Goal: Task Accomplishment & Management: Manage account settings

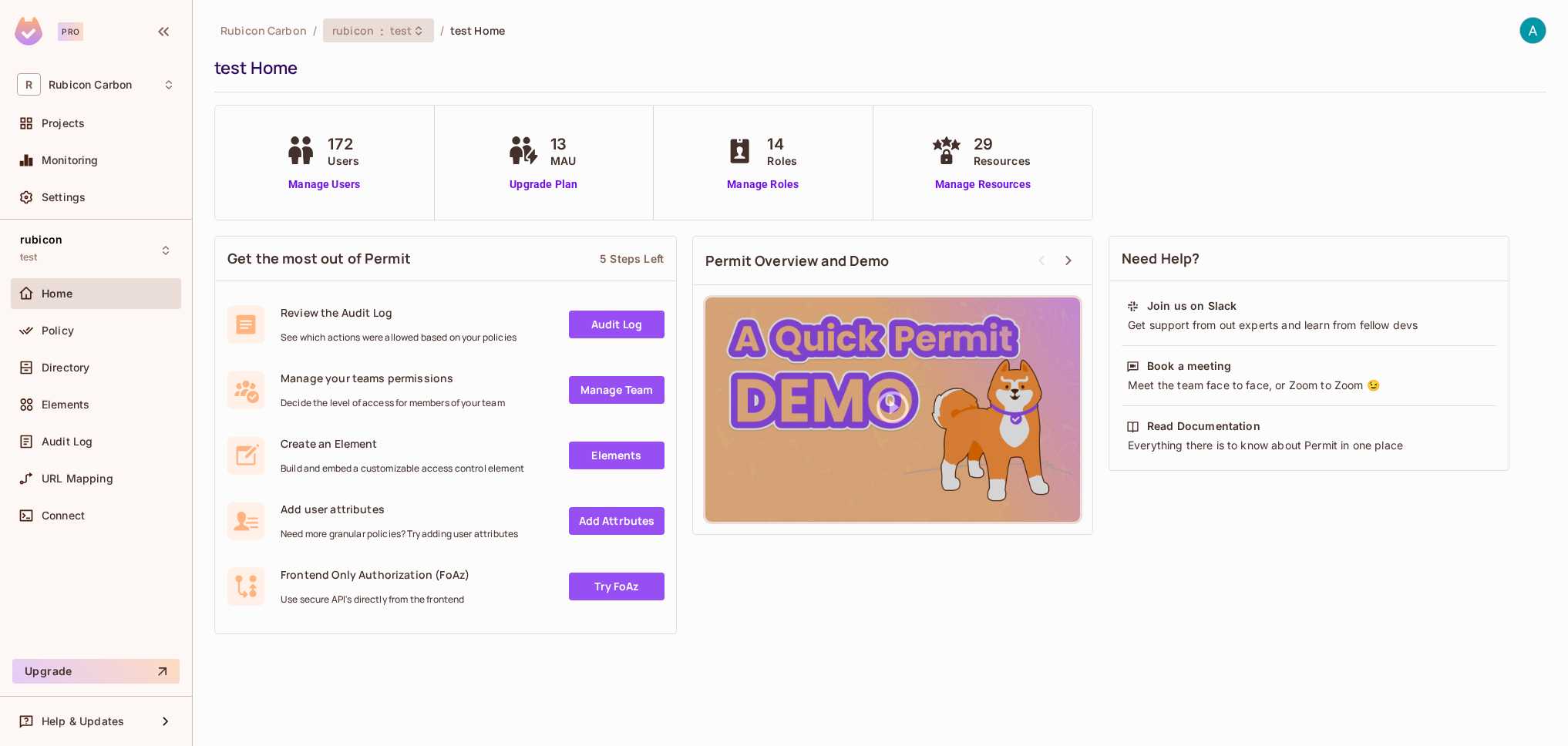
click at [418, 34] on icon at bounding box center [419, 31] width 13 height 13
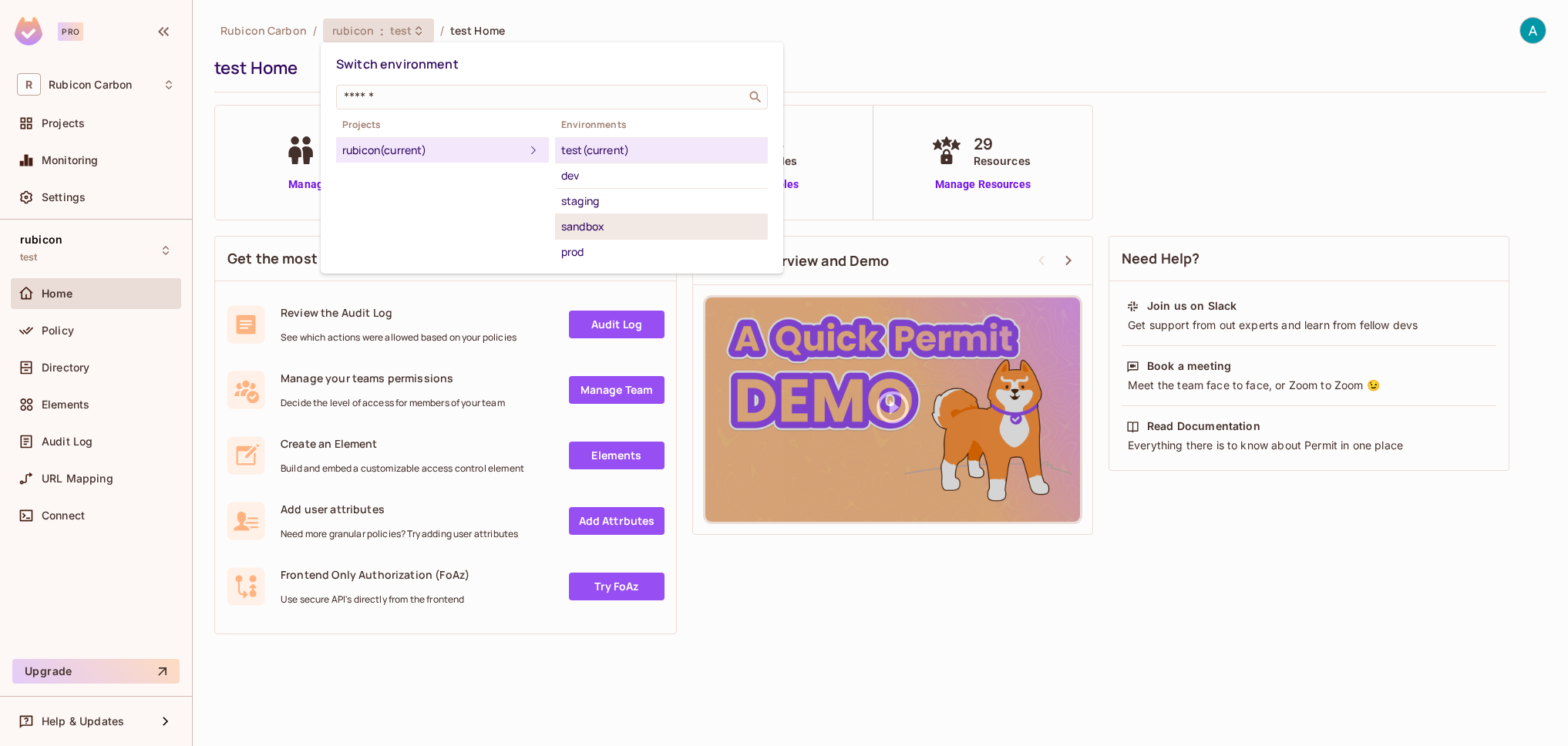
click at [609, 230] on div "sandbox" at bounding box center [661, 226] width 200 height 18
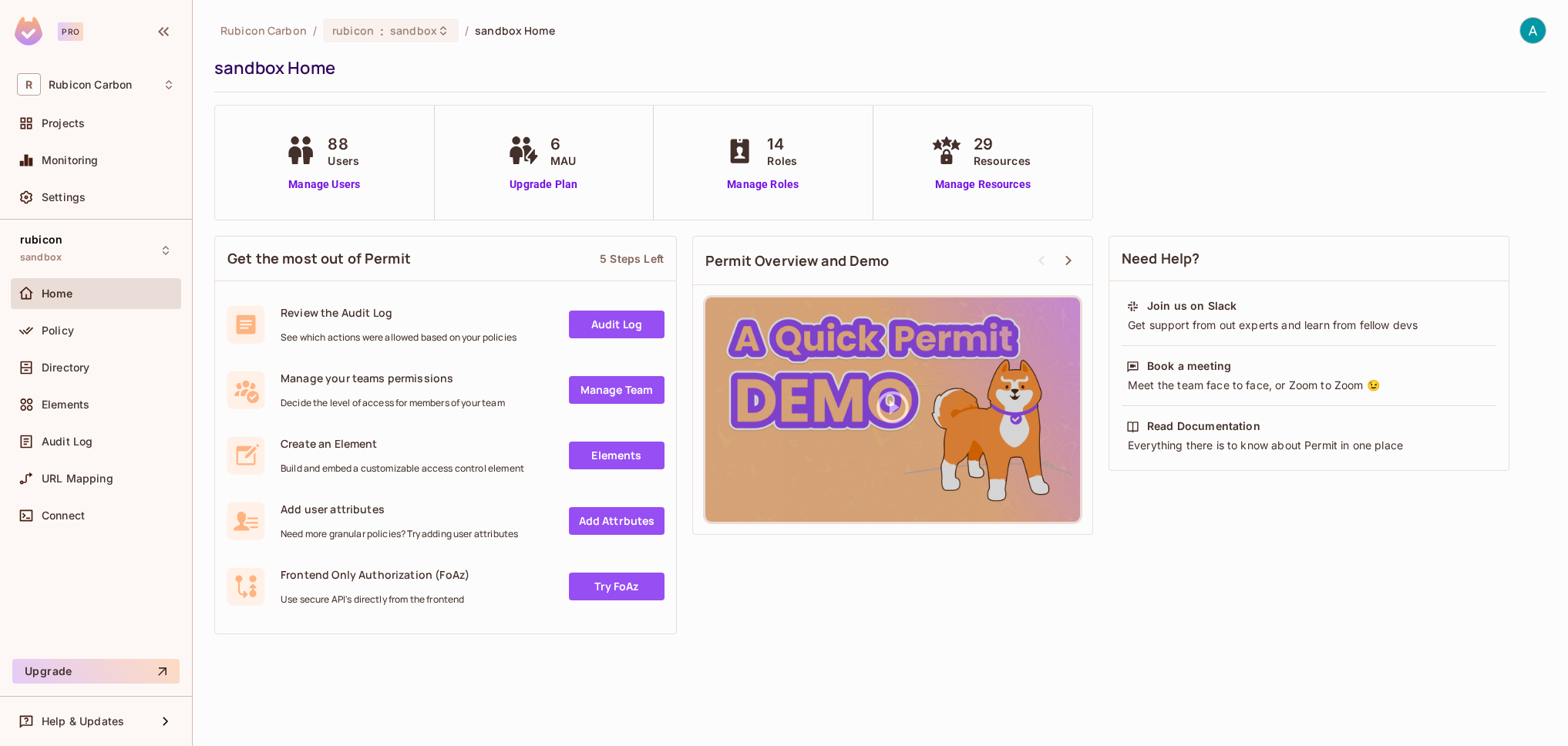
click at [345, 172] on div "88 Users Manage Users" at bounding box center [324, 163] width 86 height 60
click at [325, 182] on link "Manage Users" at bounding box center [324, 184] width 86 height 16
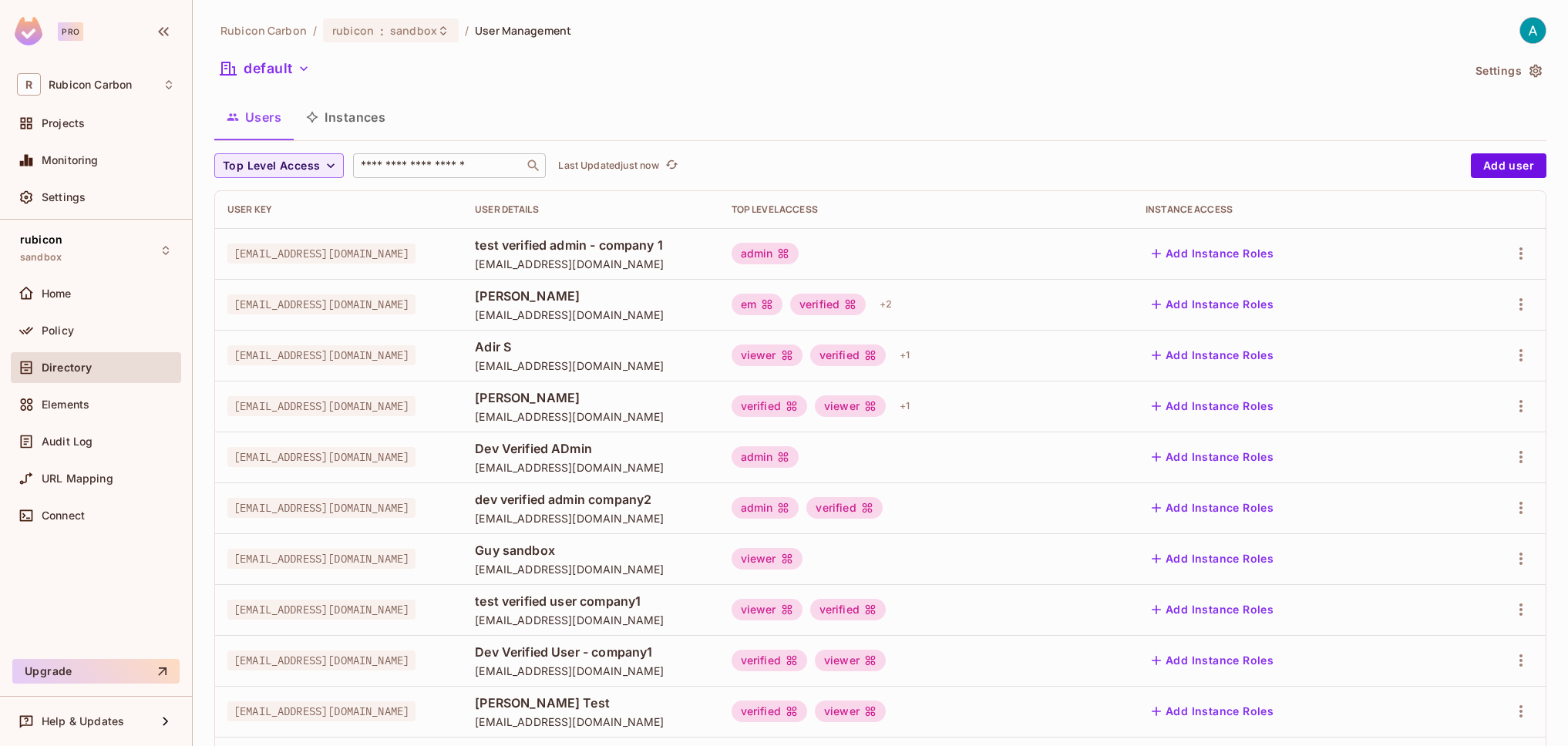
click at [423, 165] on input "text" at bounding box center [439, 165] width 162 height 15
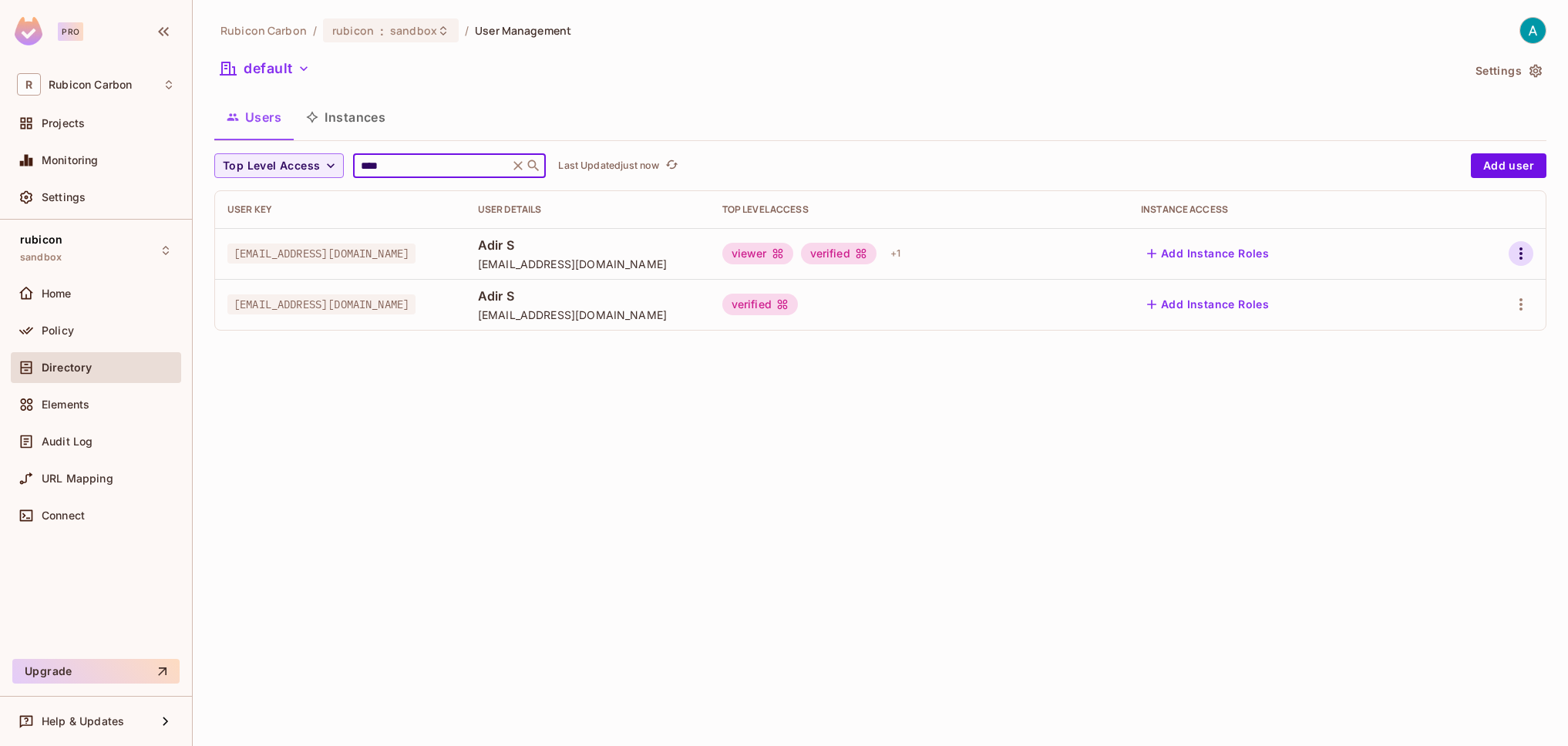
type input "****"
click at [1518, 252] on icon "button" at bounding box center [1520, 253] width 18 height 18
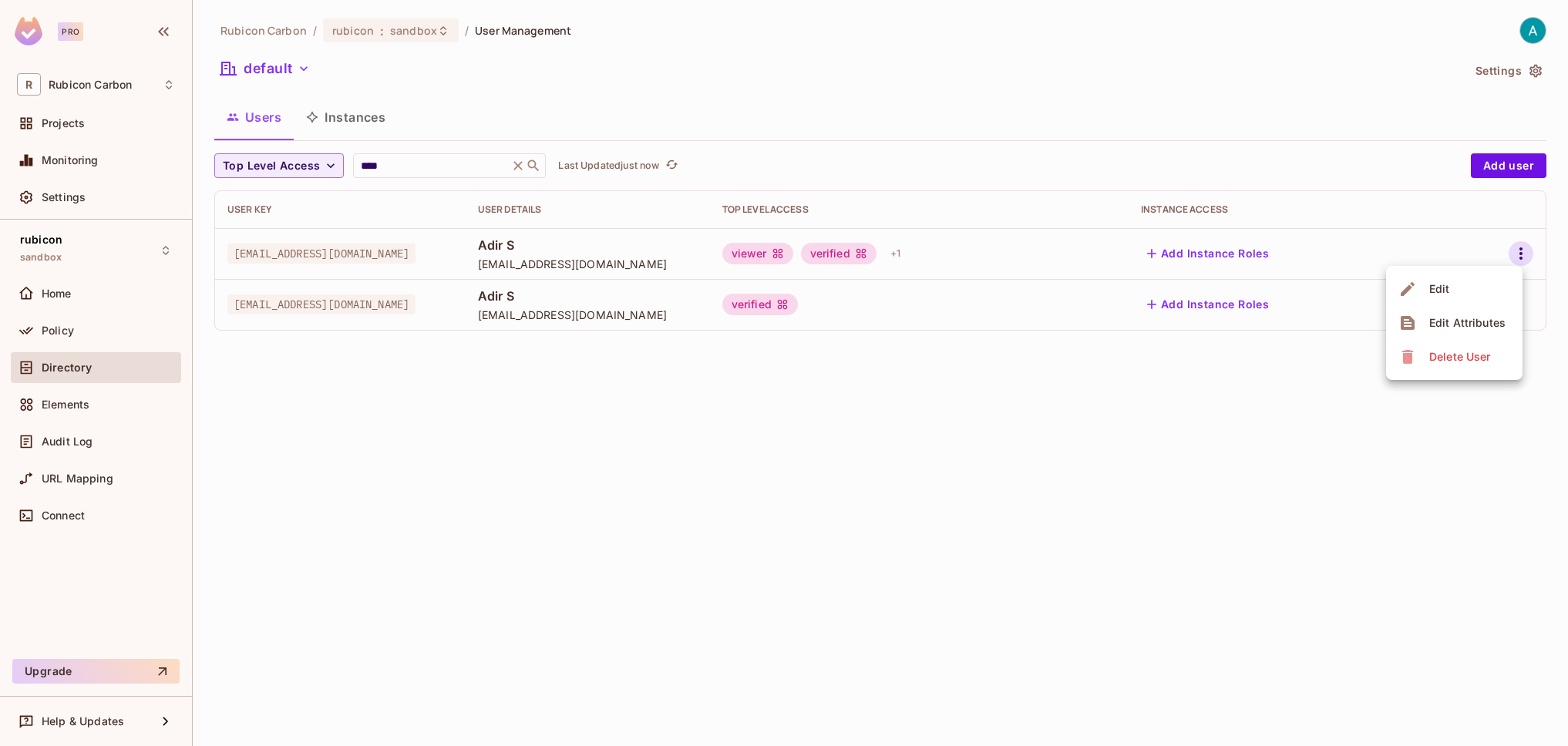
click at [1425, 289] on span "Edit" at bounding box center [1440, 288] width 30 height 25
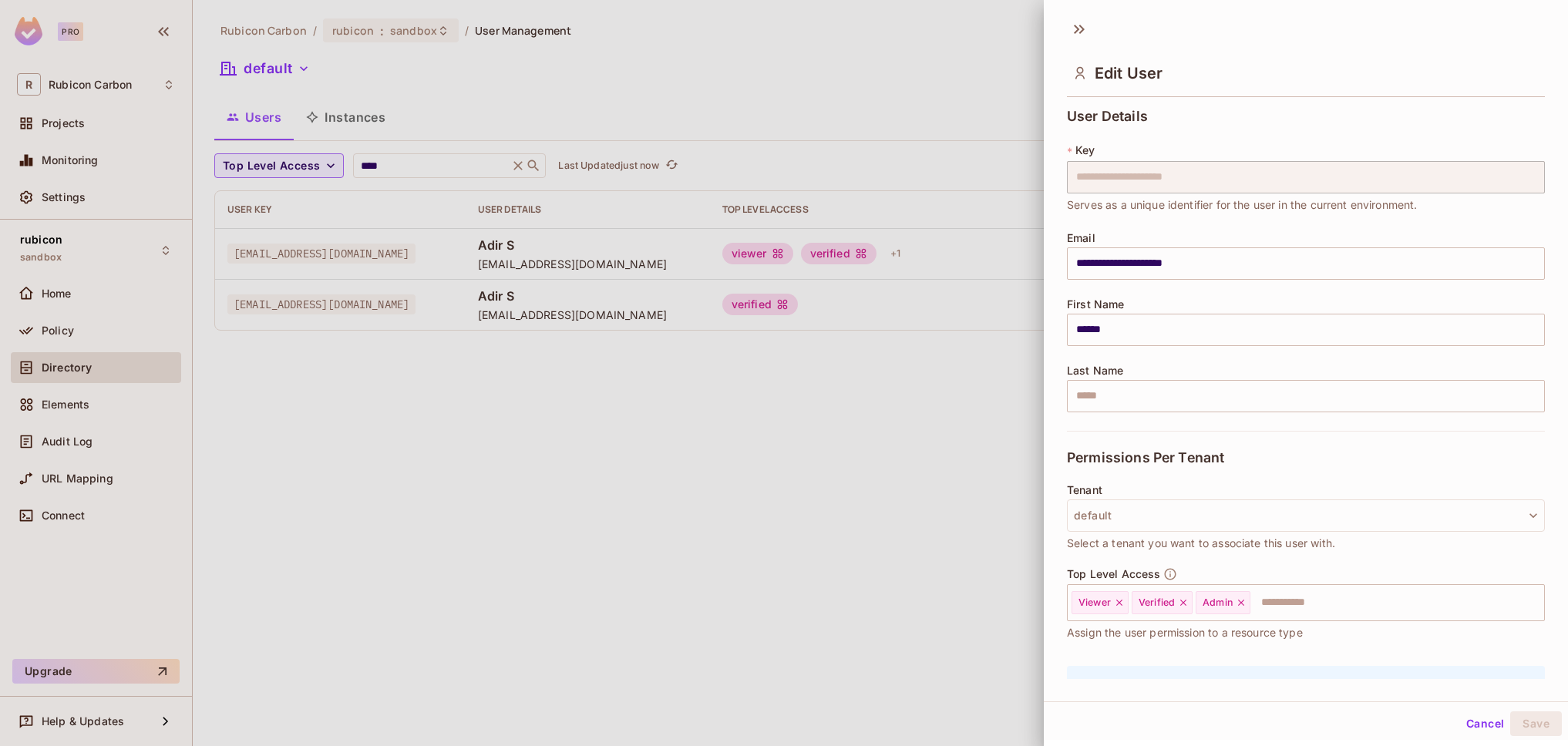
click at [734, 551] on div at bounding box center [784, 373] width 1568 height 746
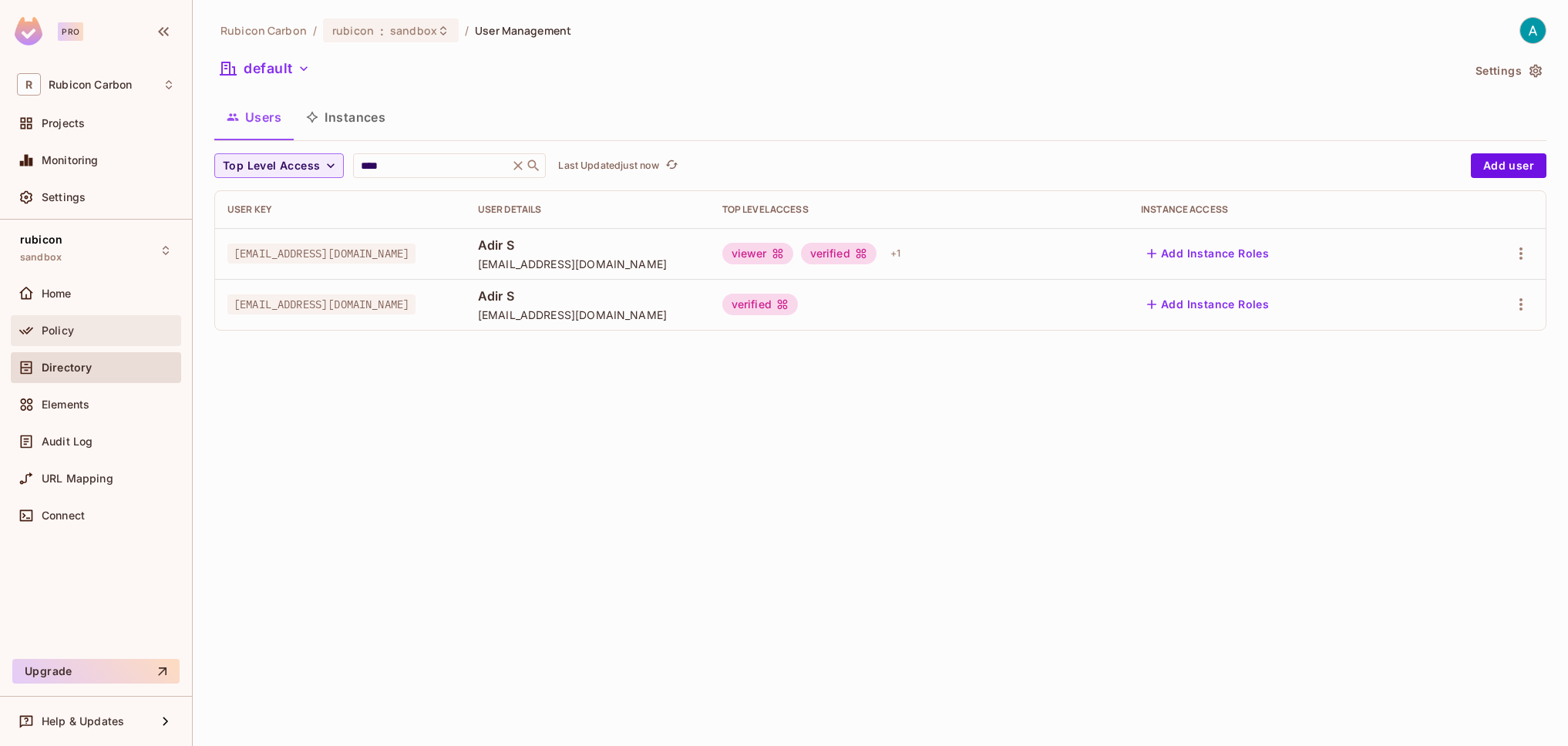
click at [50, 335] on span "Policy" at bounding box center [57, 330] width 33 height 13
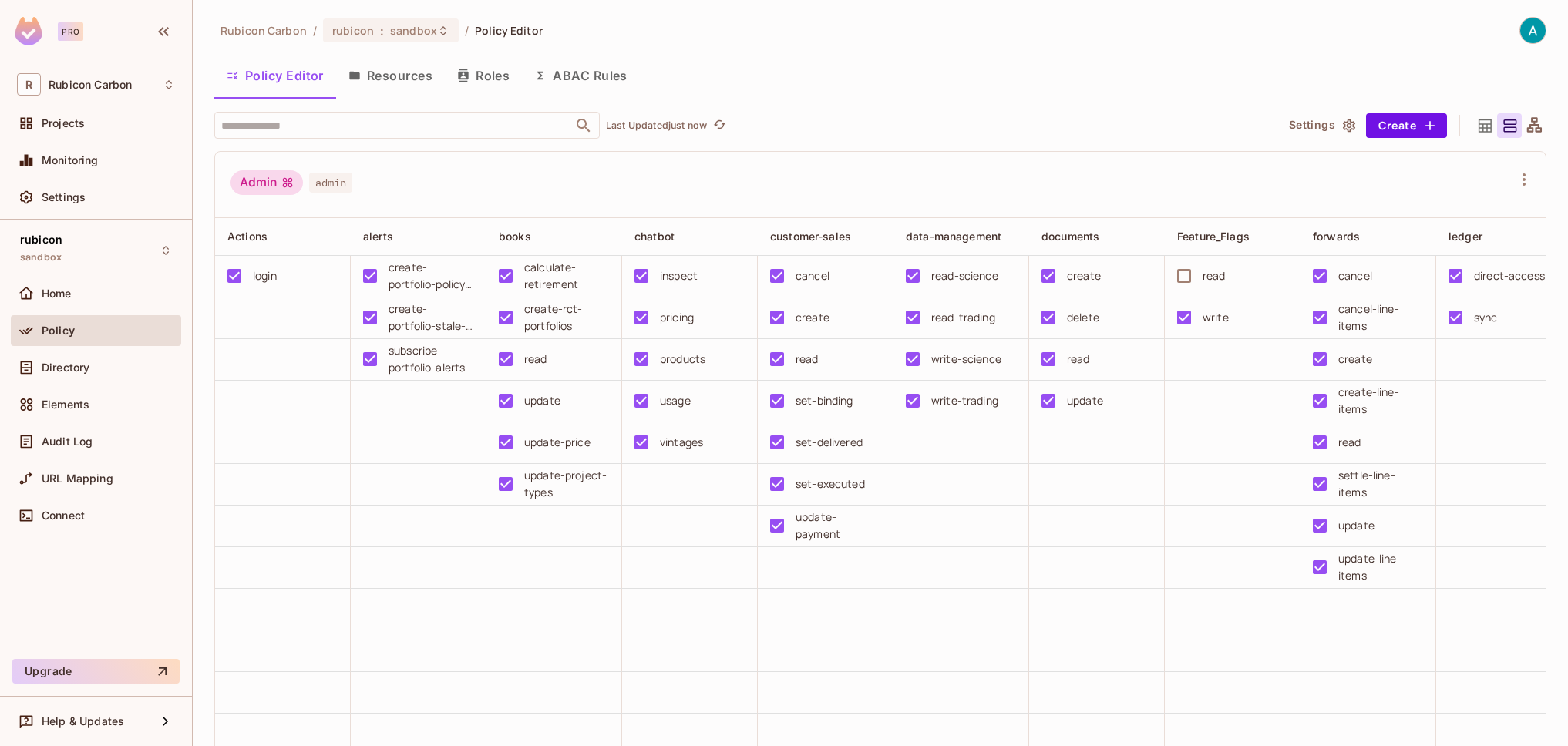
click at [985, 677] on td at bounding box center [961, 693] width 136 height 41
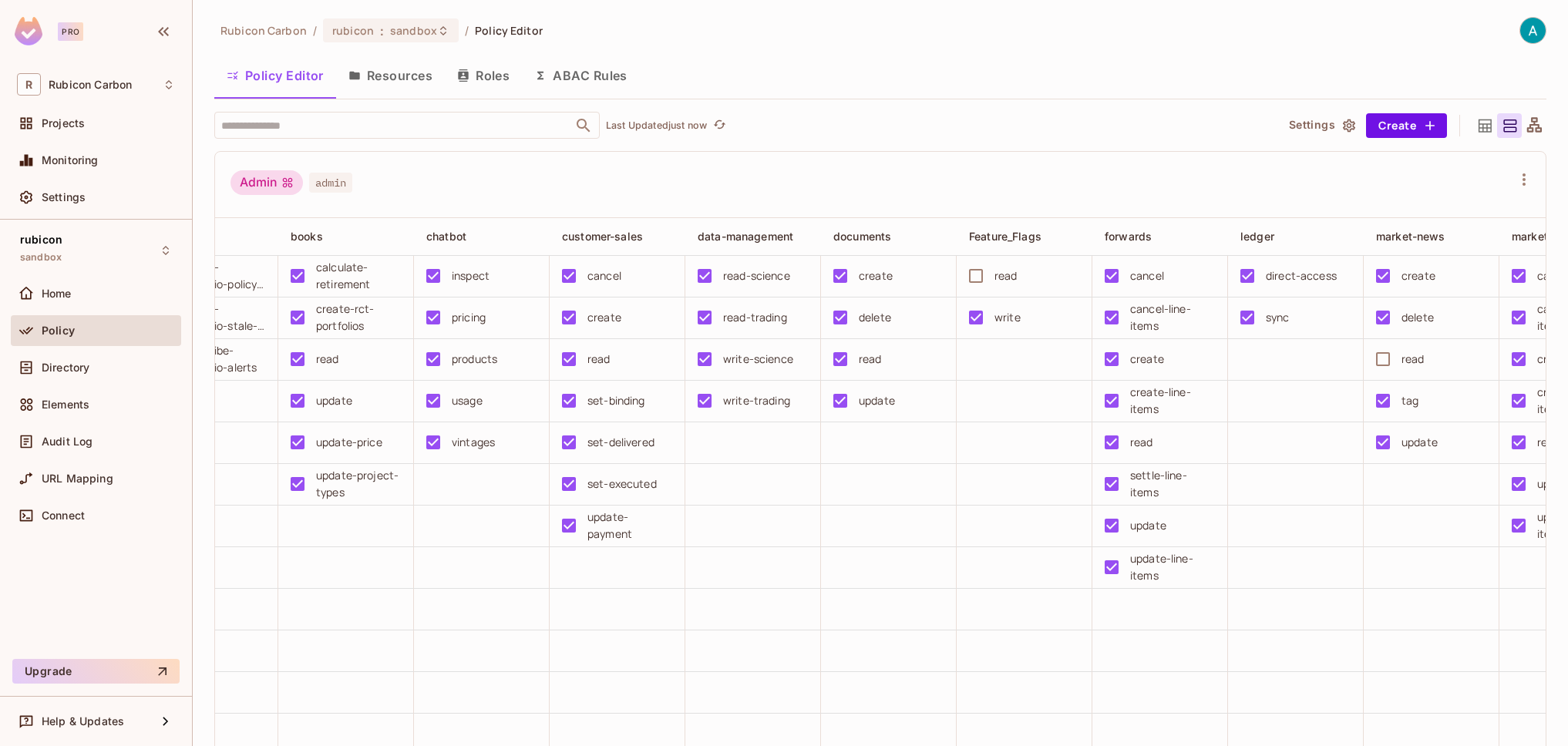
drag, startPoint x: 1191, startPoint y: 683, endPoint x: 1507, endPoint y: 684, distance: 316.0
click at [1507, 684] on tr at bounding box center [1500, 693] width 2985 height 41
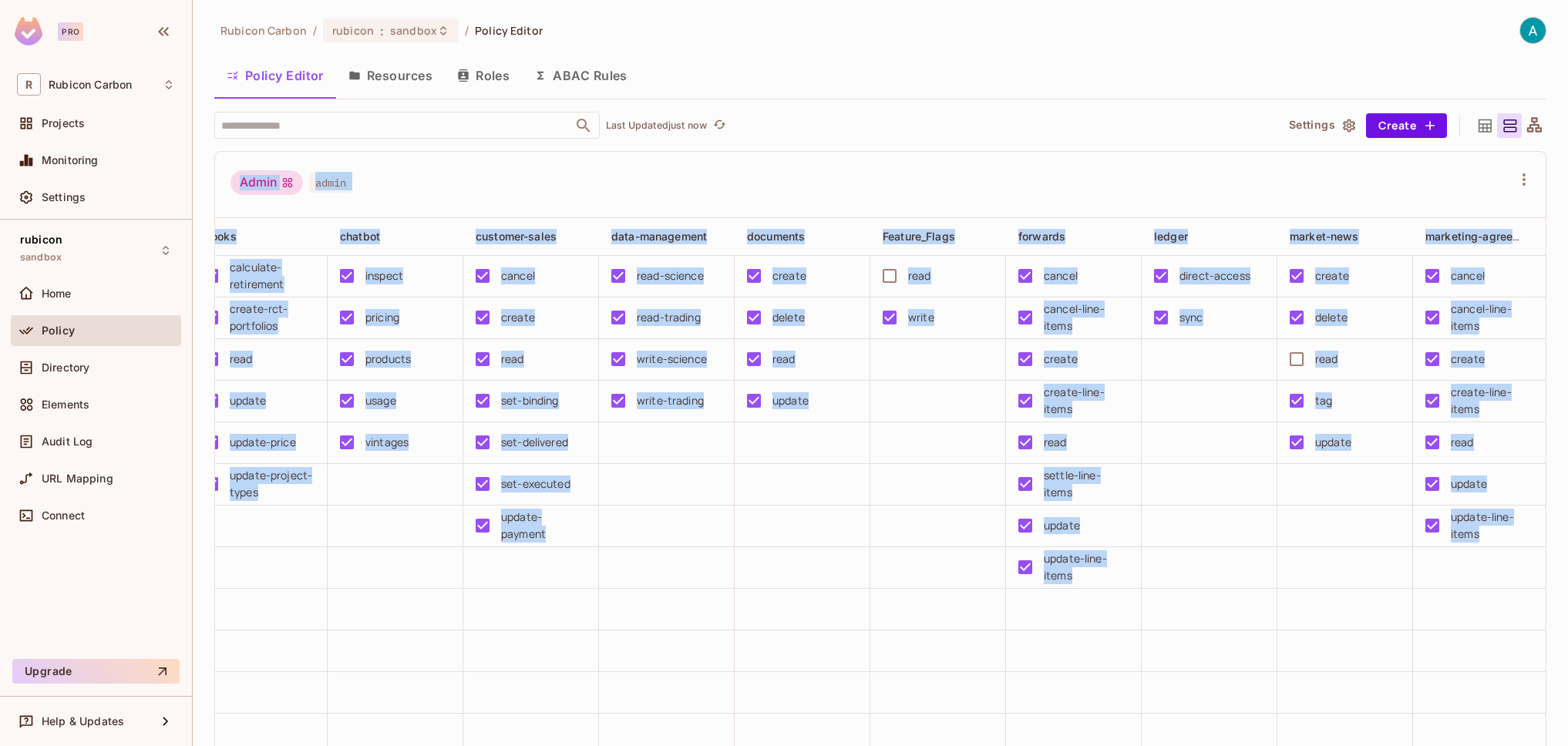
scroll to position [0, 15]
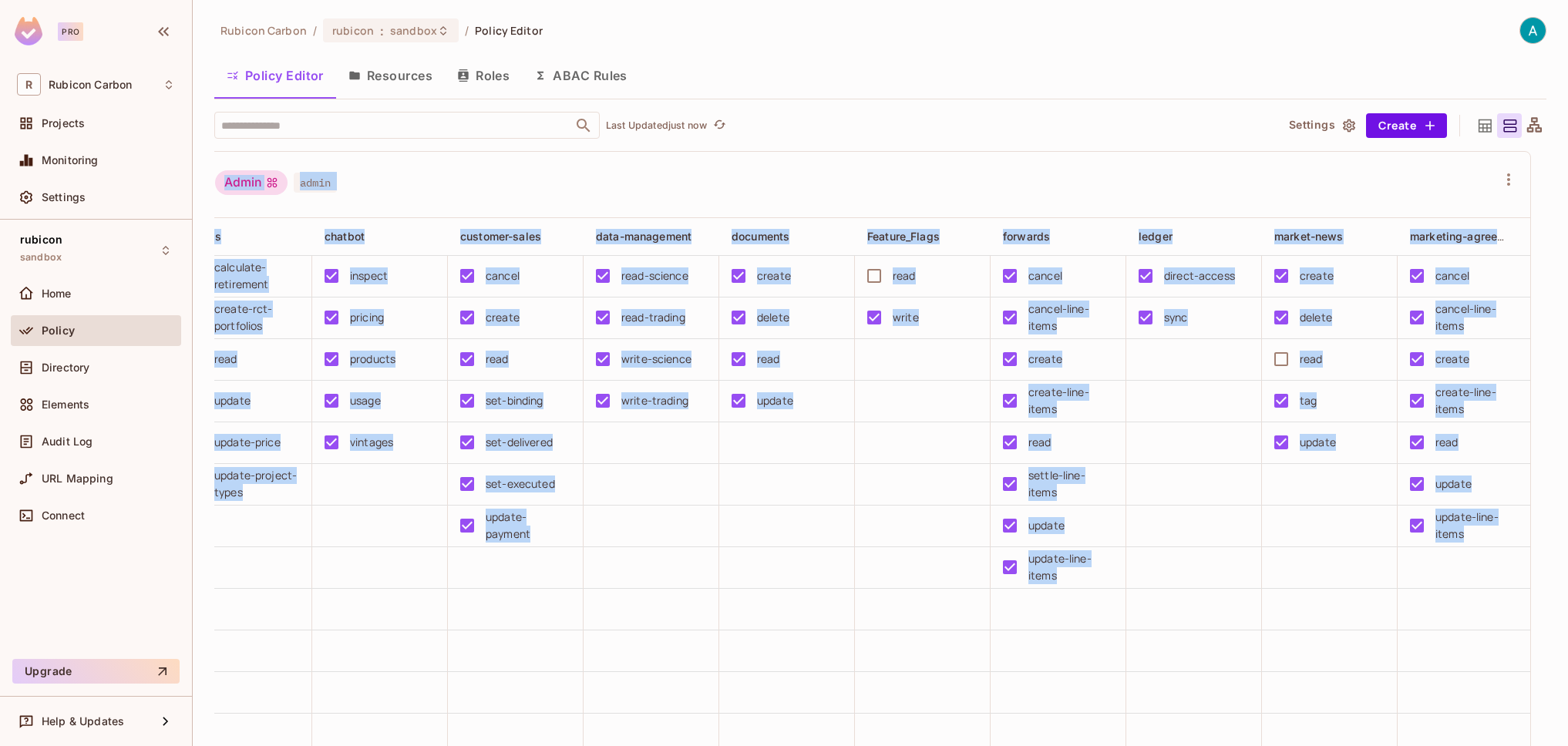
drag, startPoint x: 1429, startPoint y: 689, endPoint x: 1552, endPoint y: 687, distance: 123.0
click at [1552, 687] on div "Rubicon Carbon / rubicon : sandbox / Policy Editor Policy Editor Resources Role…" at bounding box center [881, 373] width 1376 height 746
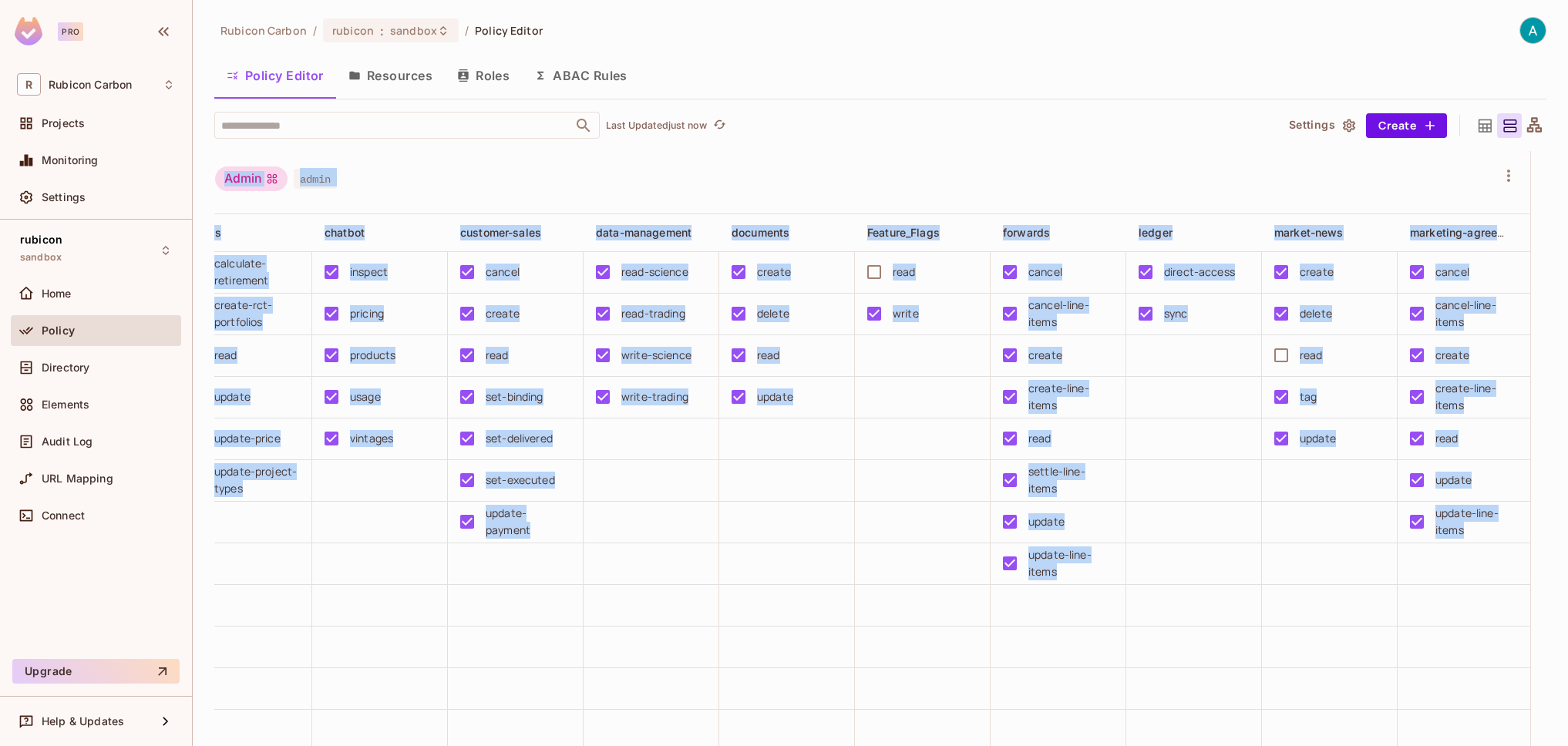
scroll to position [0, 0]
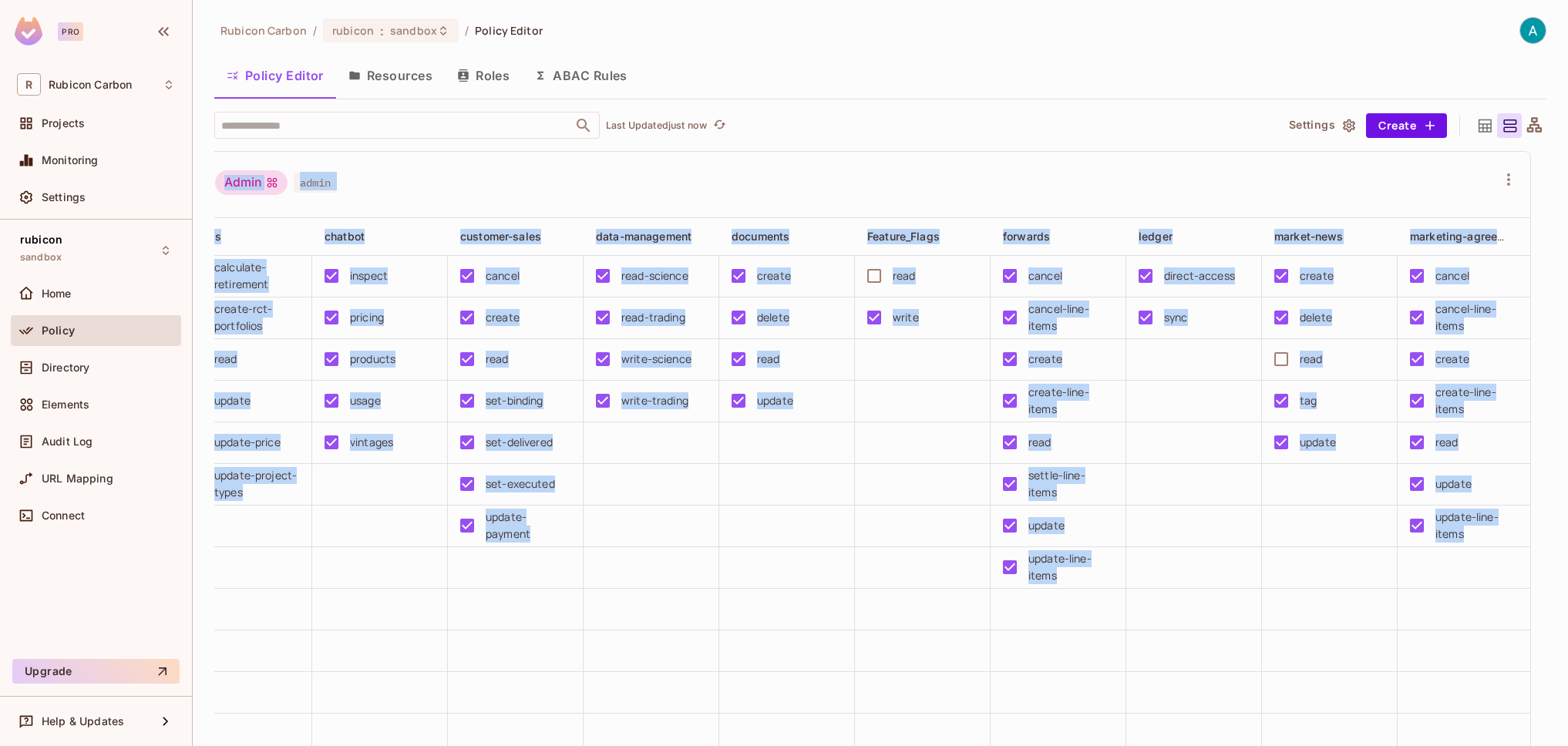
click at [1339, 606] on td at bounding box center [1330, 609] width 136 height 41
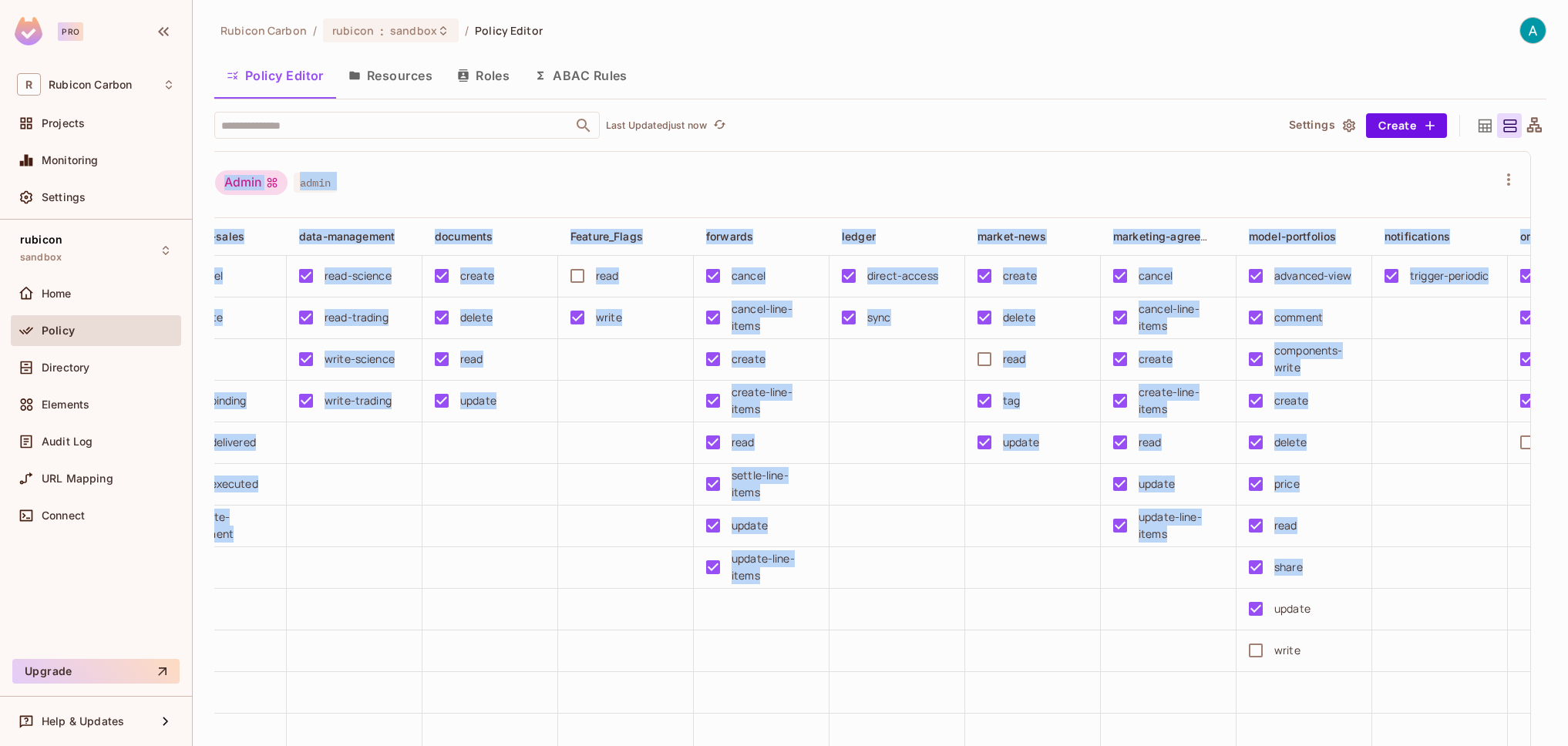
drag, startPoint x: 1375, startPoint y: 629, endPoint x: 1506, endPoint y: 629, distance: 131.0
click at [1506, 629] on div "Admin admin Actions alerts books chatbot customer-sales data-management documen…" at bounding box center [873, 449] width 1348 height 596
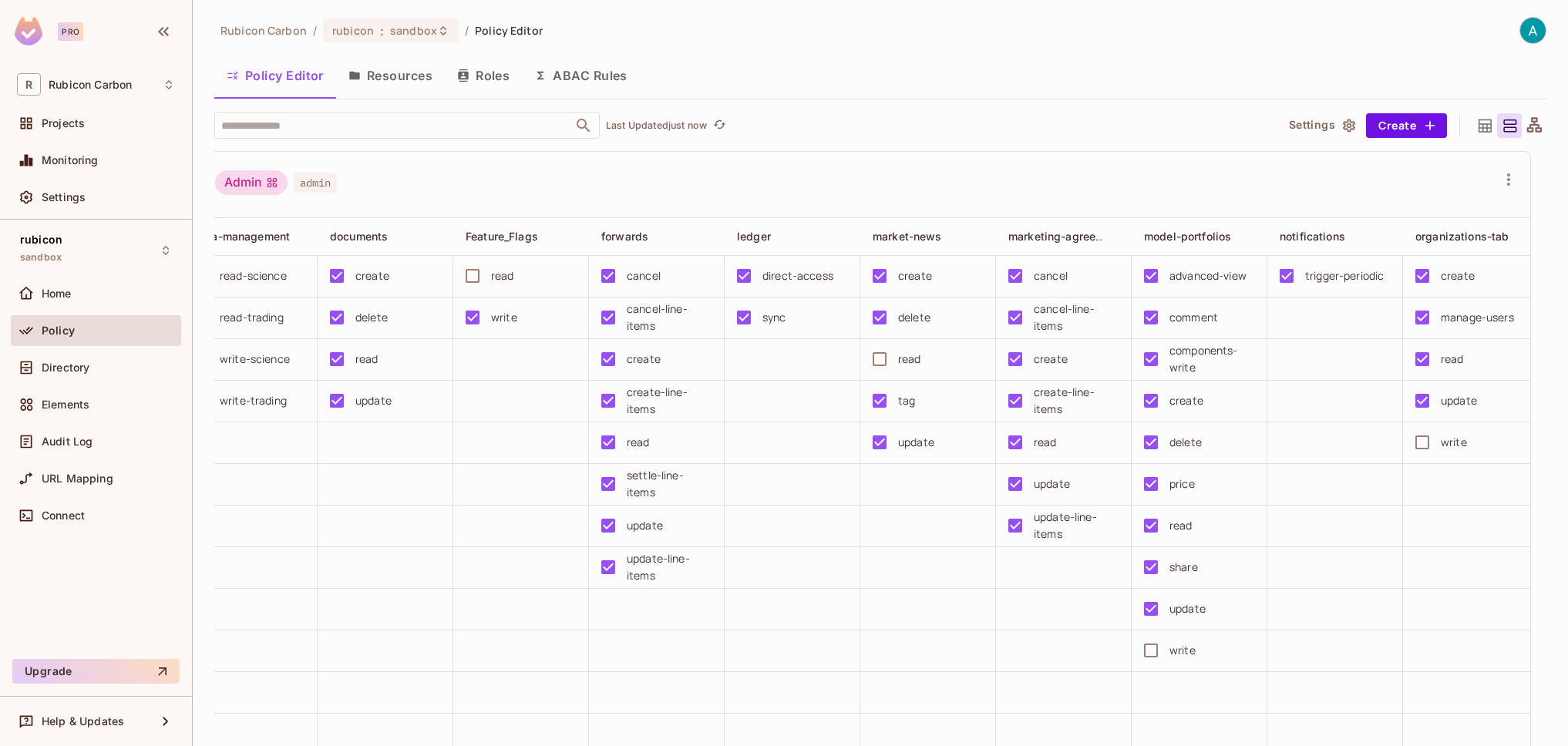
click at [1384, 631] on td at bounding box center [1335, 651] width 136 height 41
click at [1493, 718] on button "Save Changes" at bounding box center [1508, 721] width 95 height 25
